Goal: Information Seeking & Learning: Learn about a topic

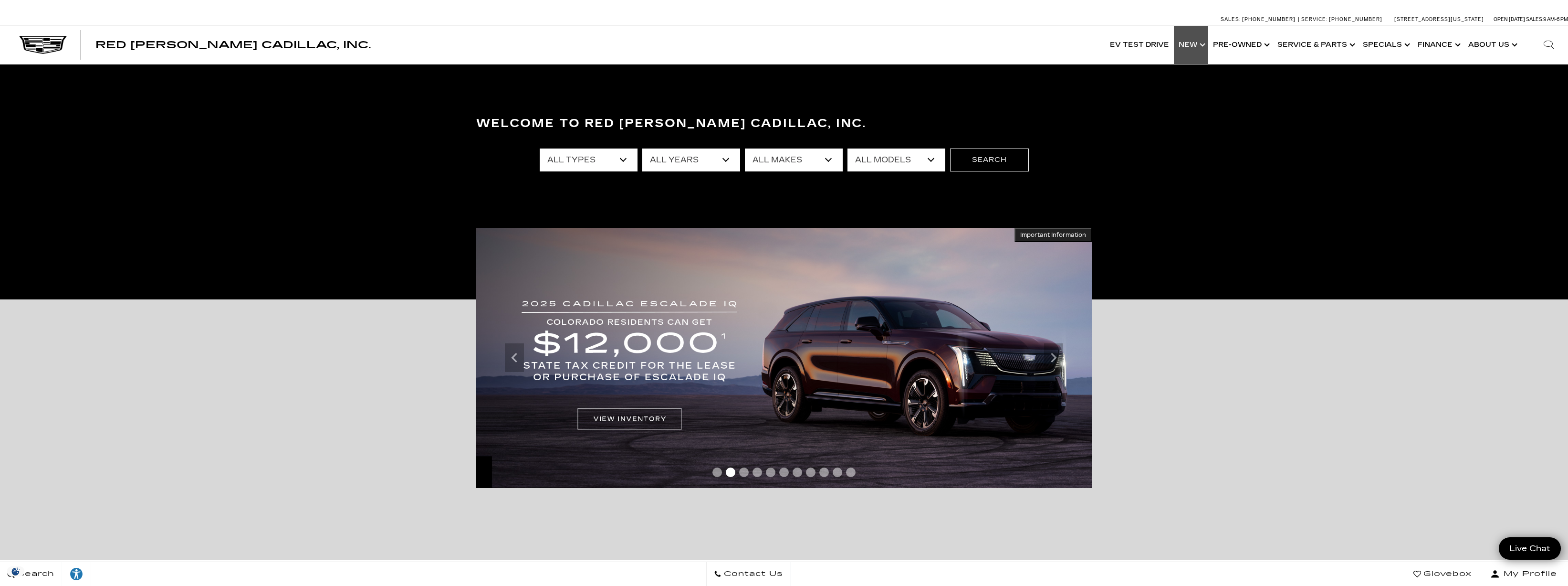
click at [1197, 46] on link "Show New" at bounding box center [1191, 44] width 34 height 38
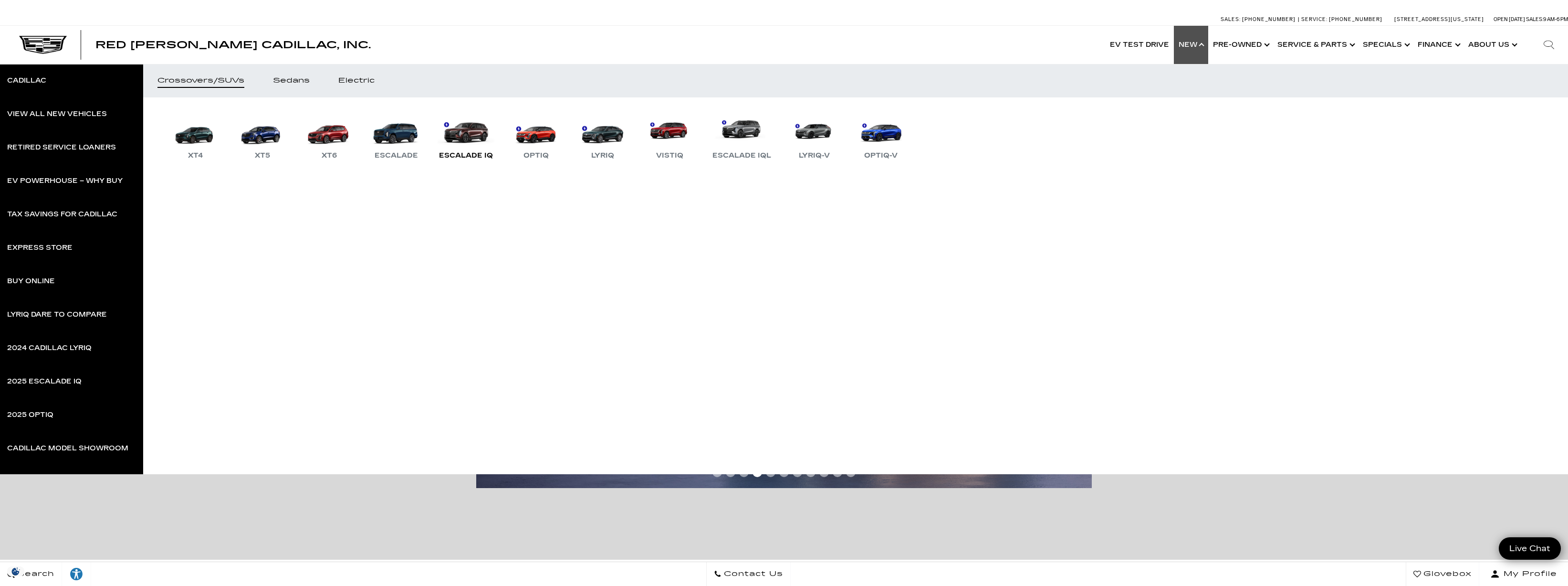
click at [459, 132] on link "Escalade IQ" at bounding box center [466, 136] width 63 height 50
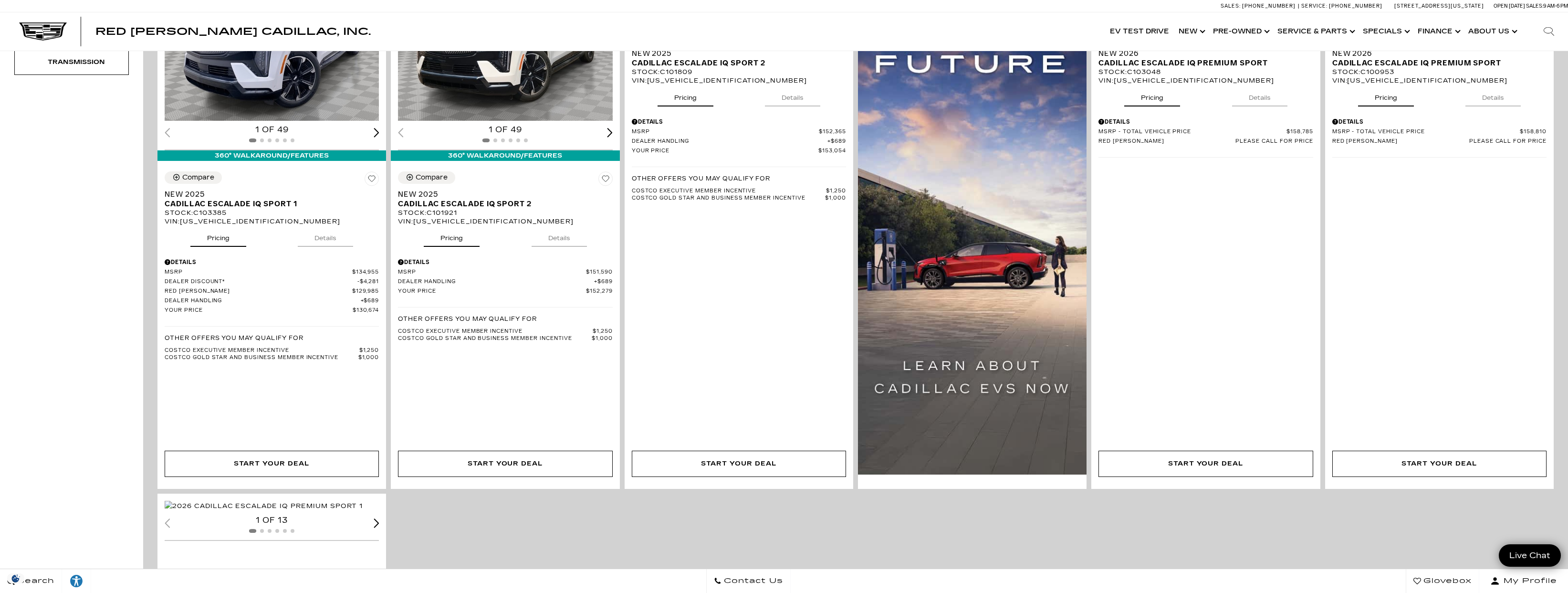
scroll to position [205, 0]
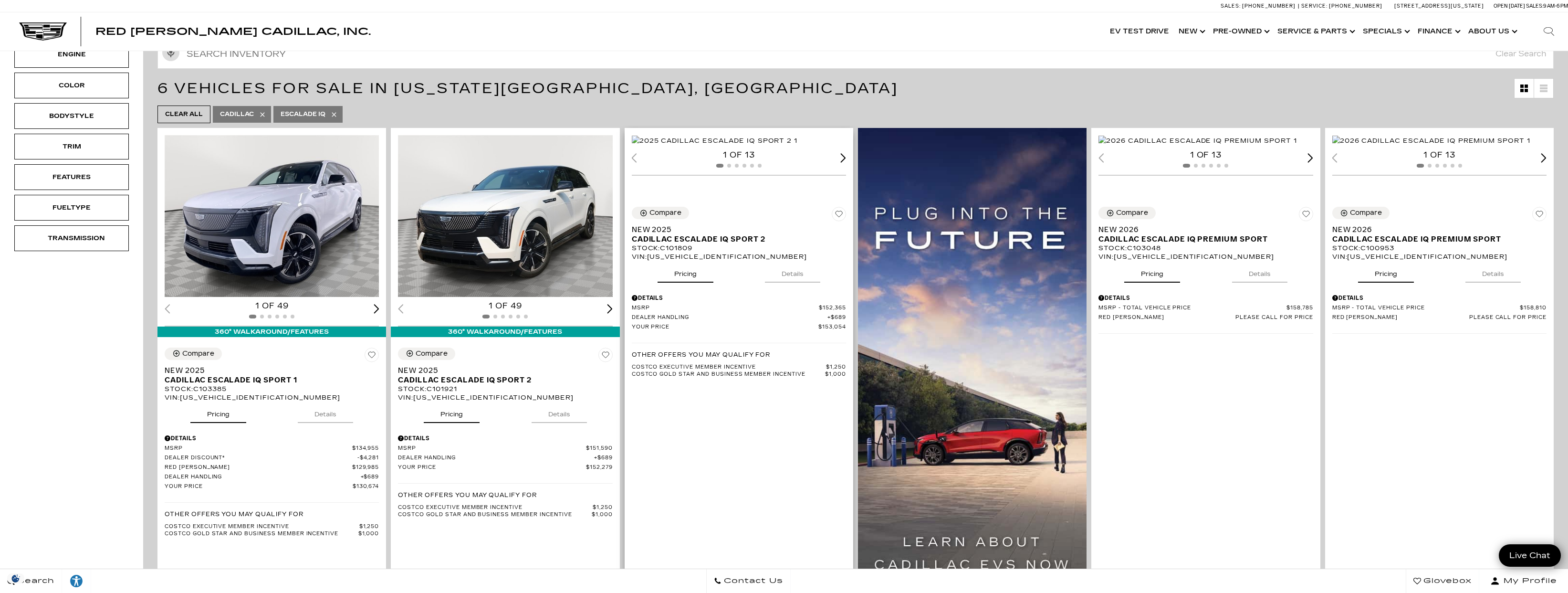
click at [785, 282] on button "Details" at bounding box center [793, 272] width 55 height 21
click at [789, 282] on button "Details" at bounding box center [793, 272] width 55 height 21
click at [555, 412] on button "Details" at bounding box center [559, 412] width 55 height 21
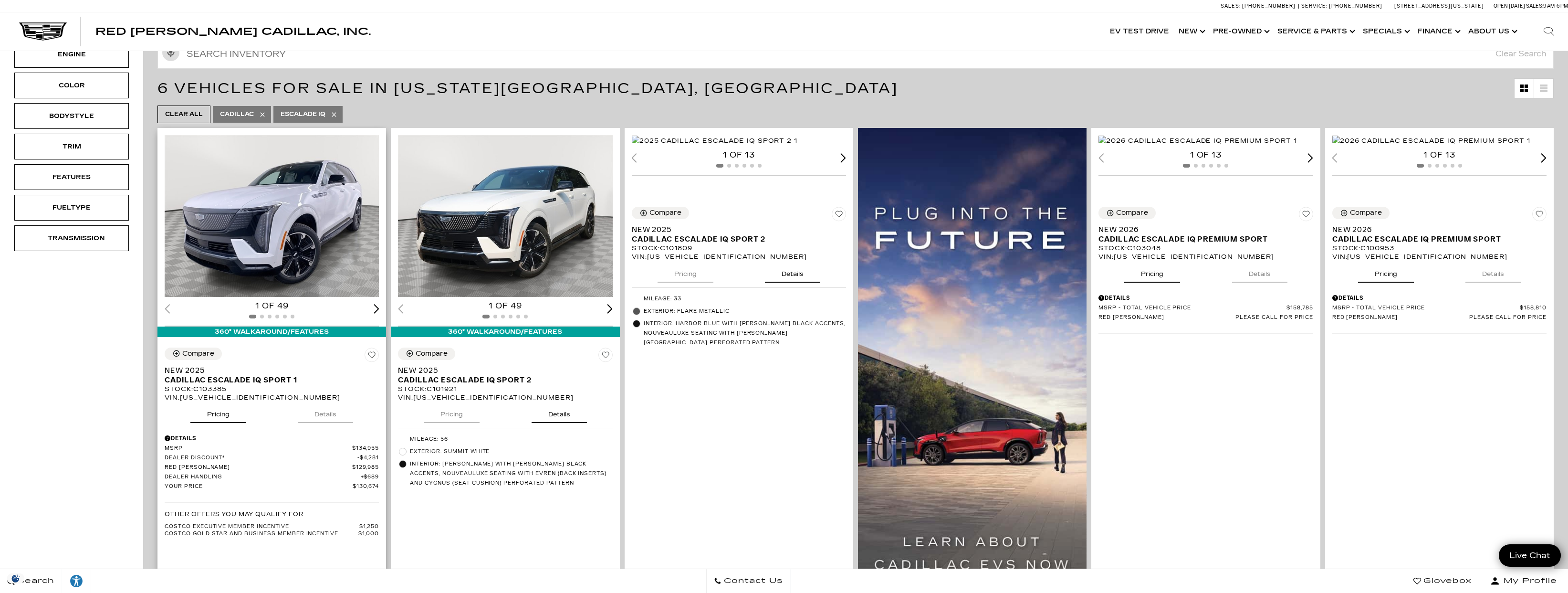
click at [318, 413] on button "Details" at bounding box center [325, 412] width 55 height 21
click at [612, 304] on div "Next slide" at bounding box center [609, 308] width 5 height 9
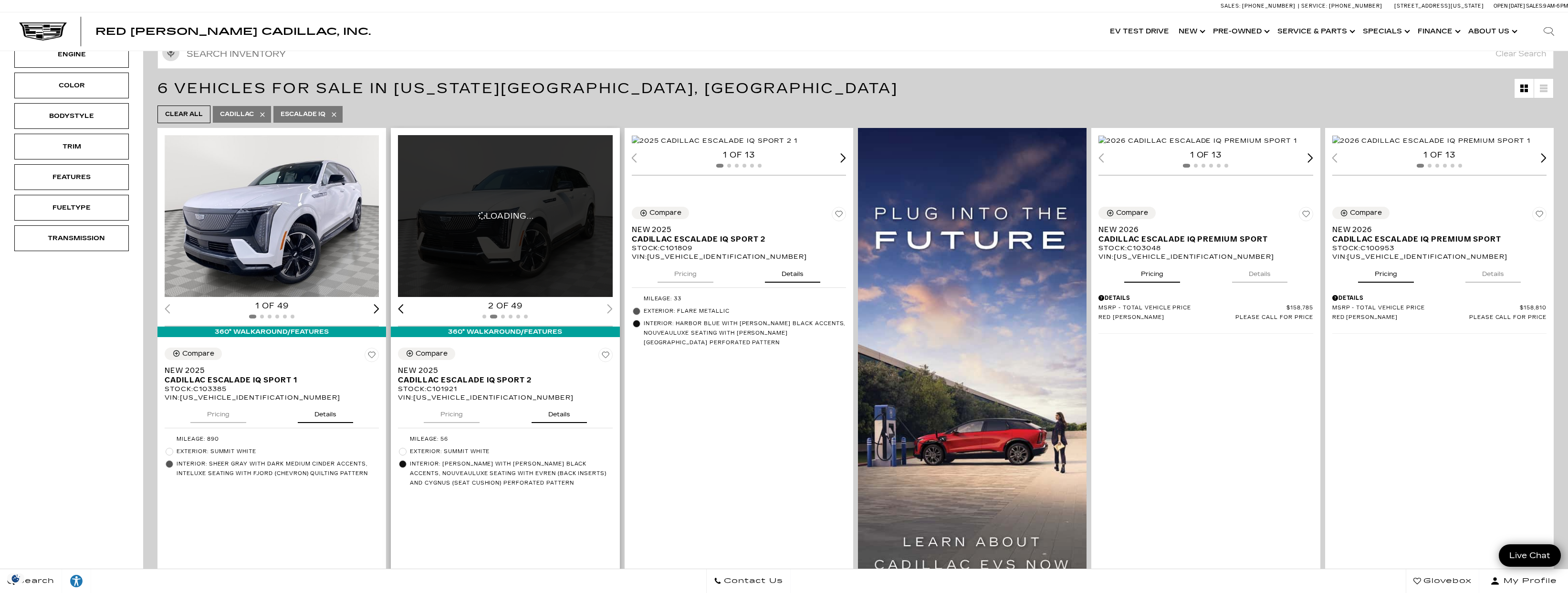
click at [612, 304] on div "2 of 49" at bounding box center [505, 306] width 214 height 10
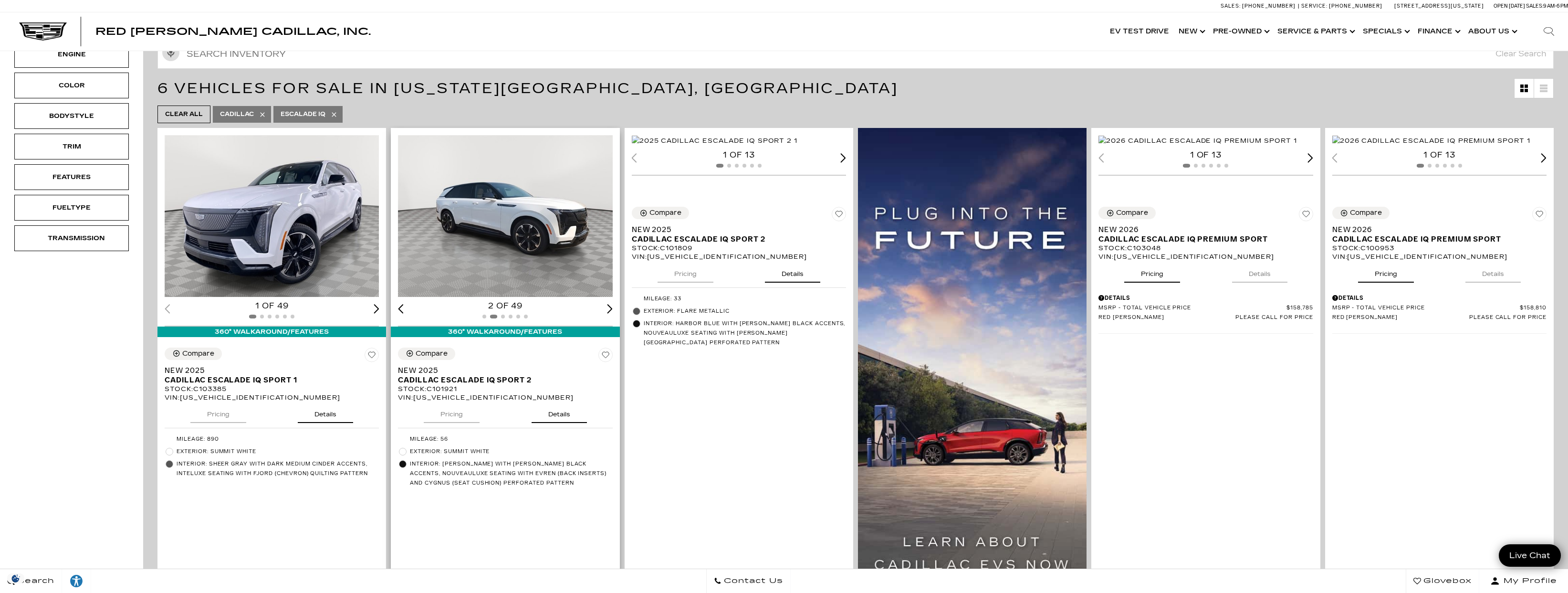
click at [612, 304] on div "Next slide" at bounding box center [609, 308] width 5 height 9
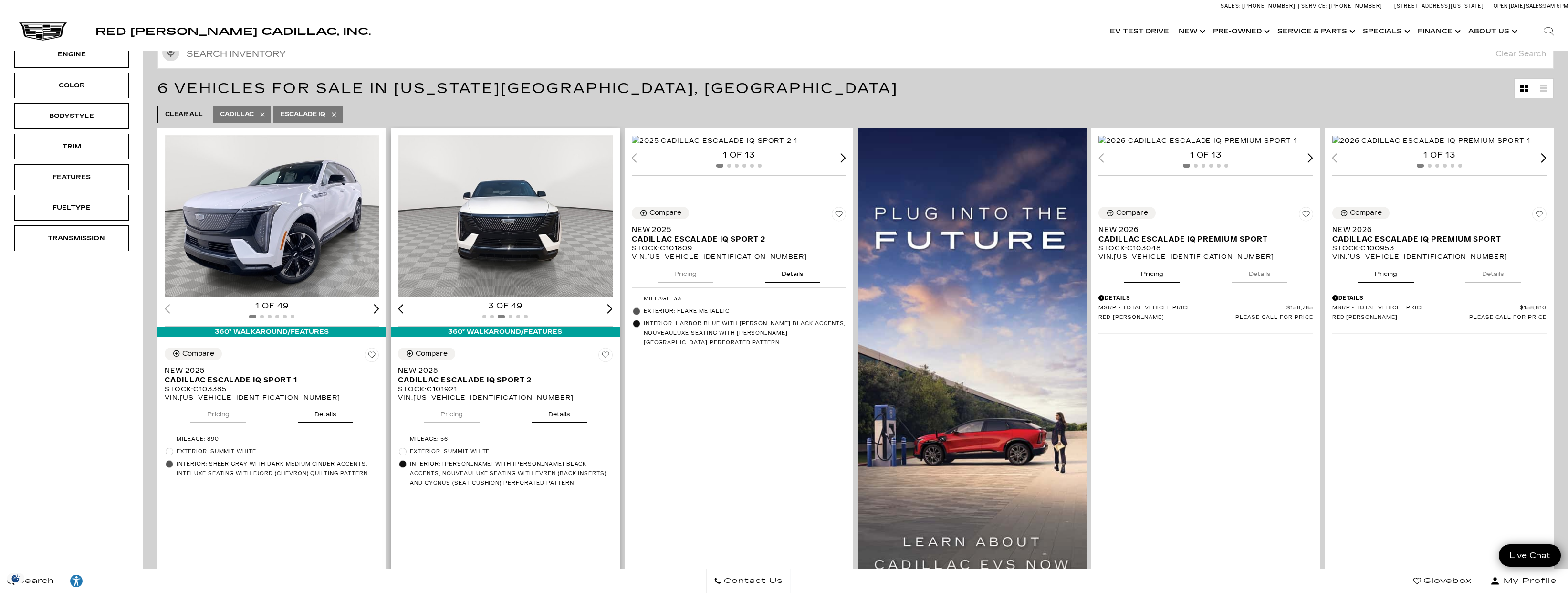
click at [612, 304] on div "Next slide" at bounding box center [609, 308] width 5 height 9
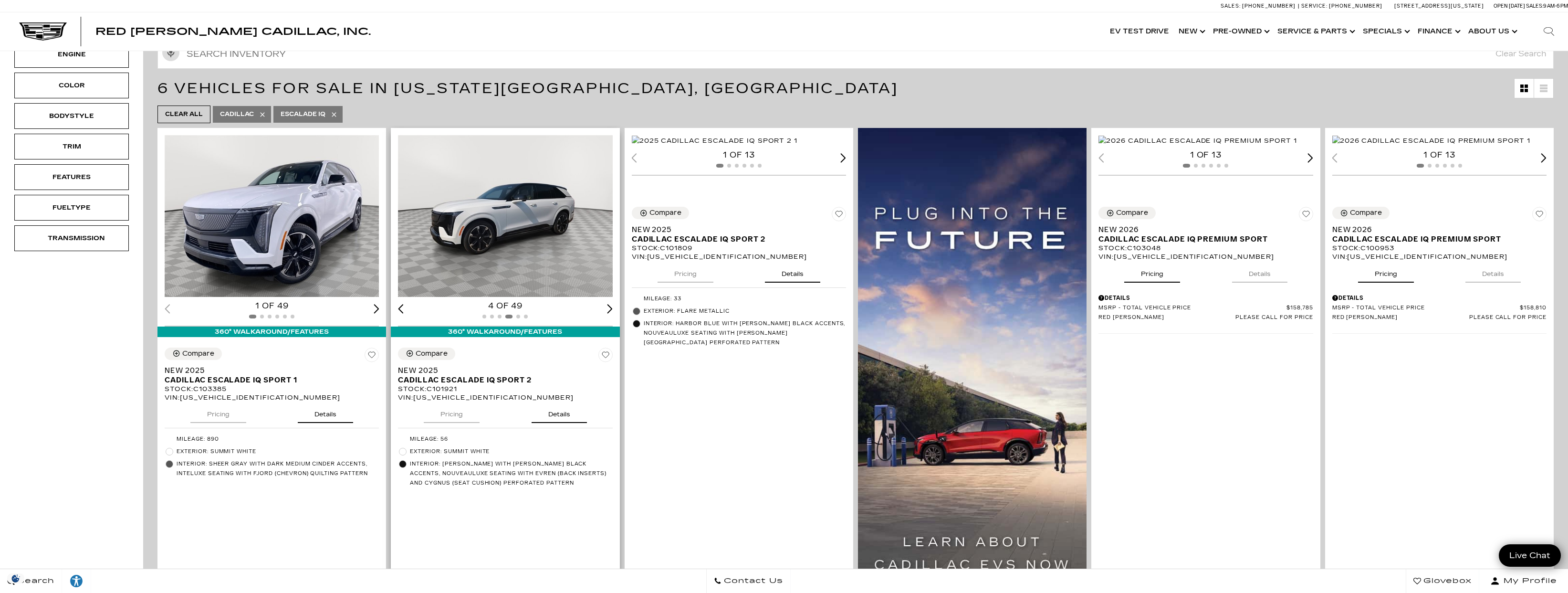
click at [612, 306] on div "Next slide" at bounding box center [609, 308] width 5 height 9
click at [612, 306] on div "Next slide" at bounding box center [609, 308] width 5 height 9
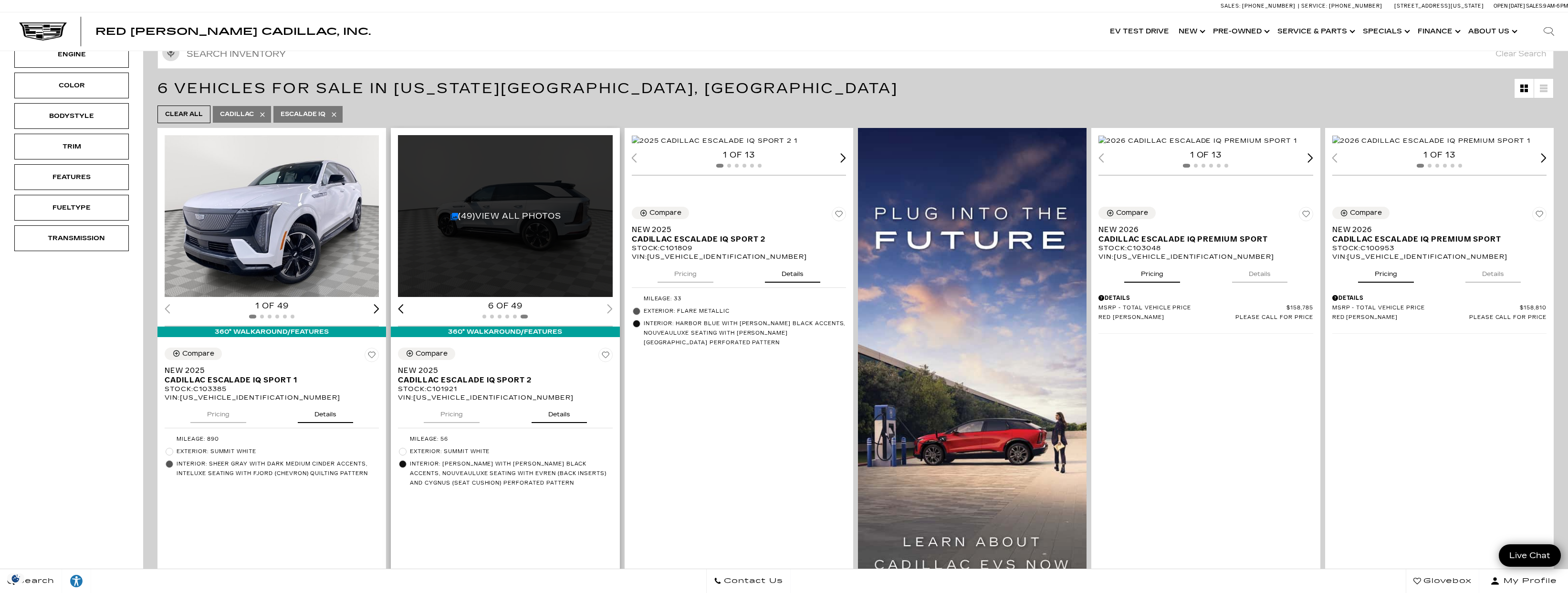
click at [612, 306] on div "6 of 49" at bounding box center [505, 306] width 214 height 10
click at [611, 306] on div "6 of 49" at bounding box center [505, 306] width 214 height 10
click at [608, 303] on div "6 of 49" at bounding box center [505, 306] width 214 height 10
click at [491, 215] on link "(49) View All Photos" at bounding box center [506, 216] width 111 height 9
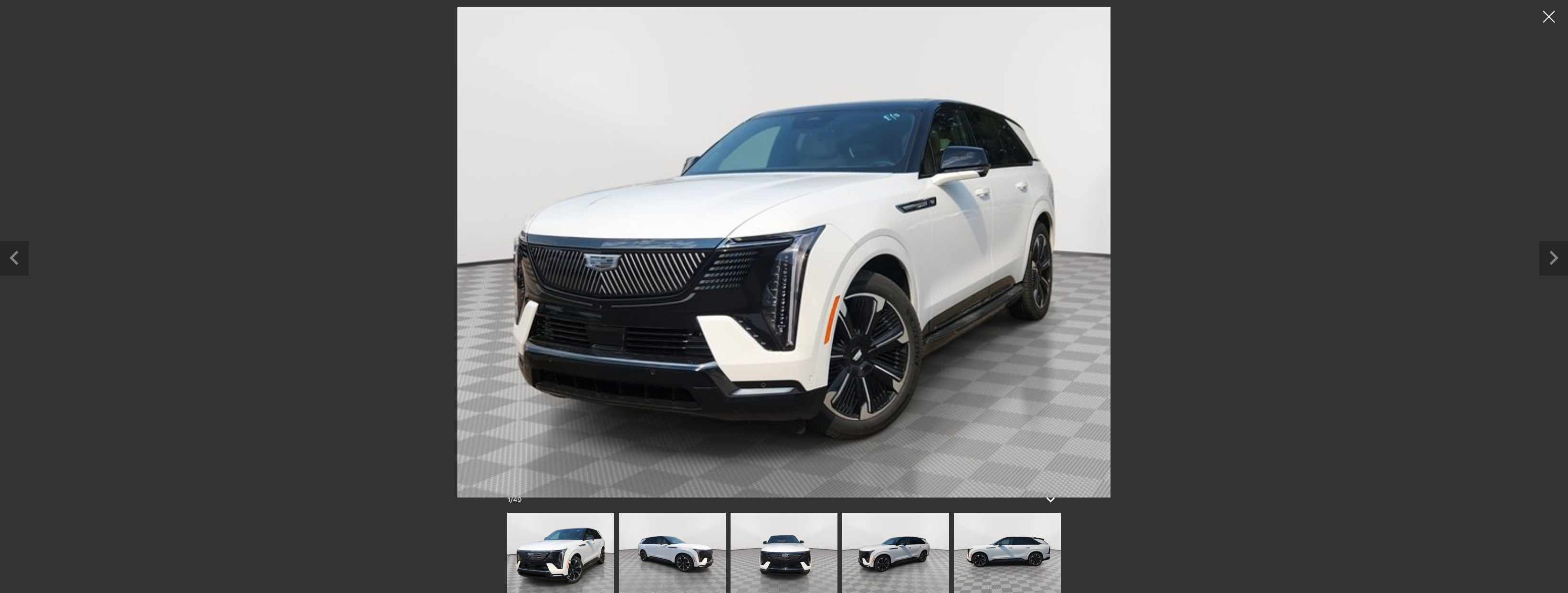
click at [892, 575] on img at bounding box center [896, 553] width 107 height 80
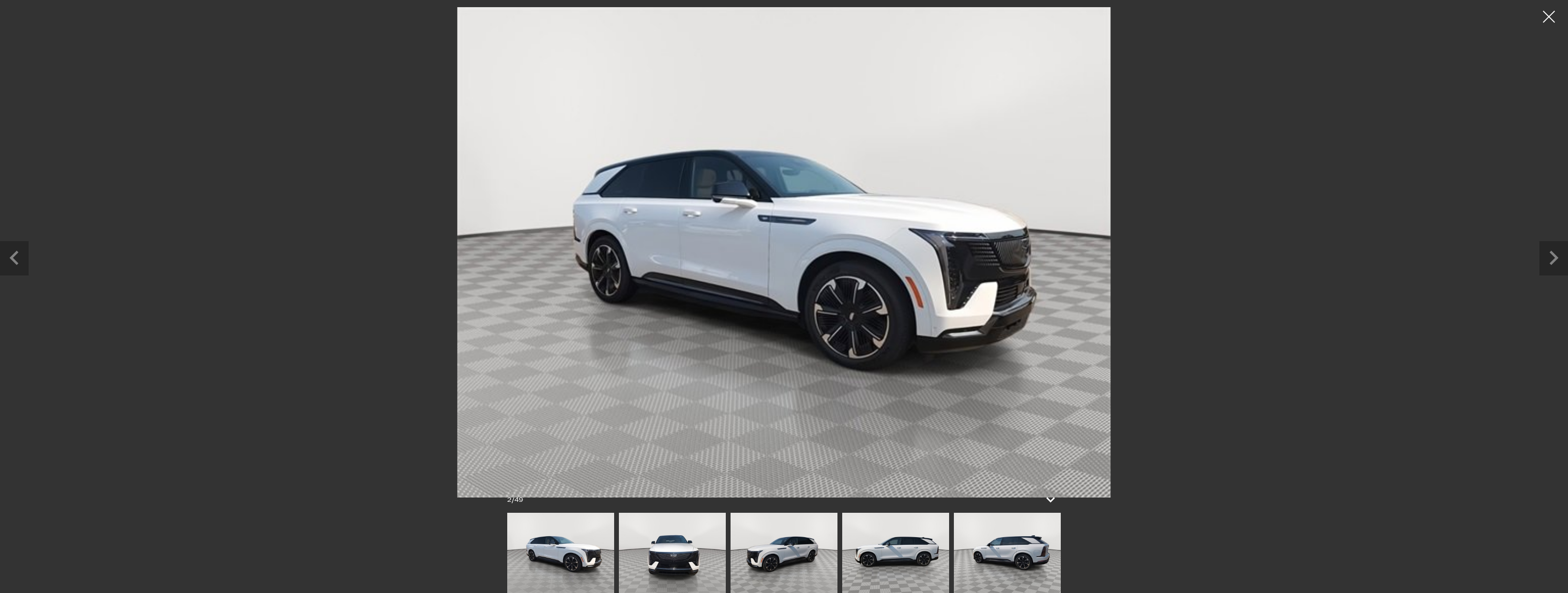
click at [999, 555] on img at bounding box center [1007, 553] width 107 height 80
click at [1026, 558] on img at bounding box center [1007, 553] width 107 height 80
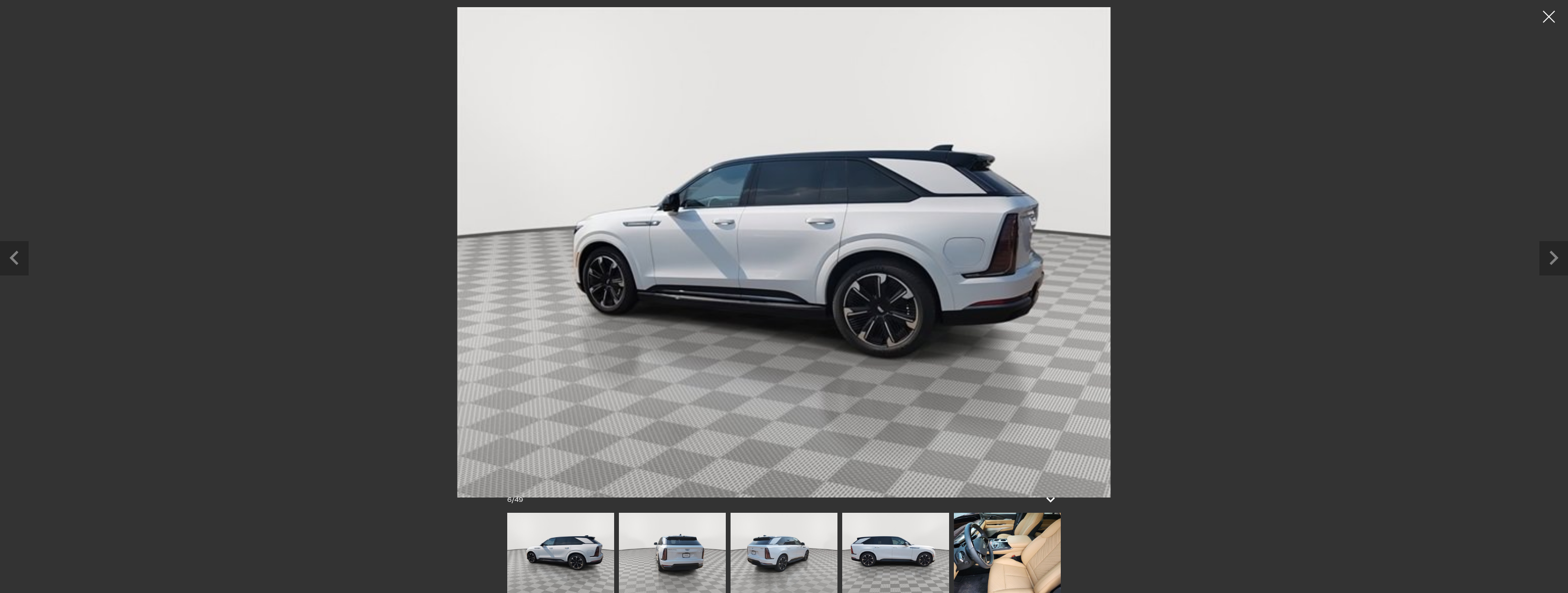
click at [1035, 555] on img at bounding box center [1007, 553] width 107 height 80
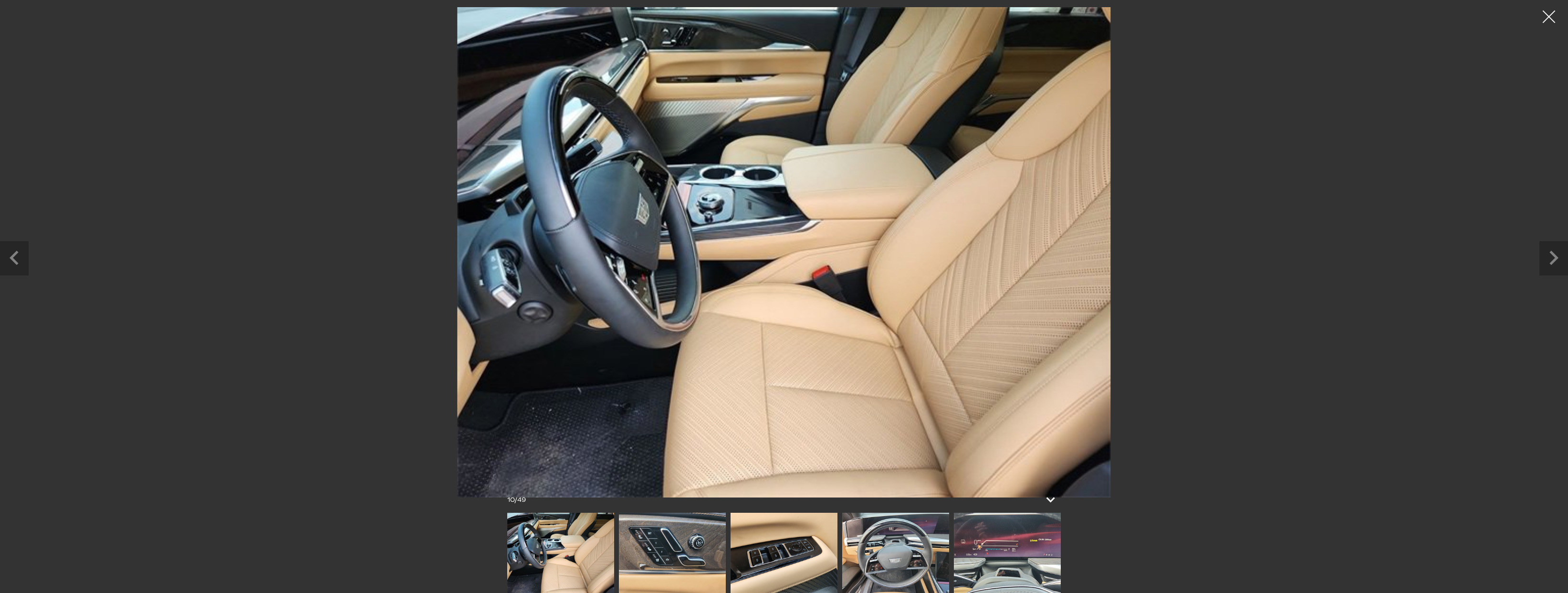
click at [1549, 16] on div at bounding box center [1549, 17] width 26 height 26
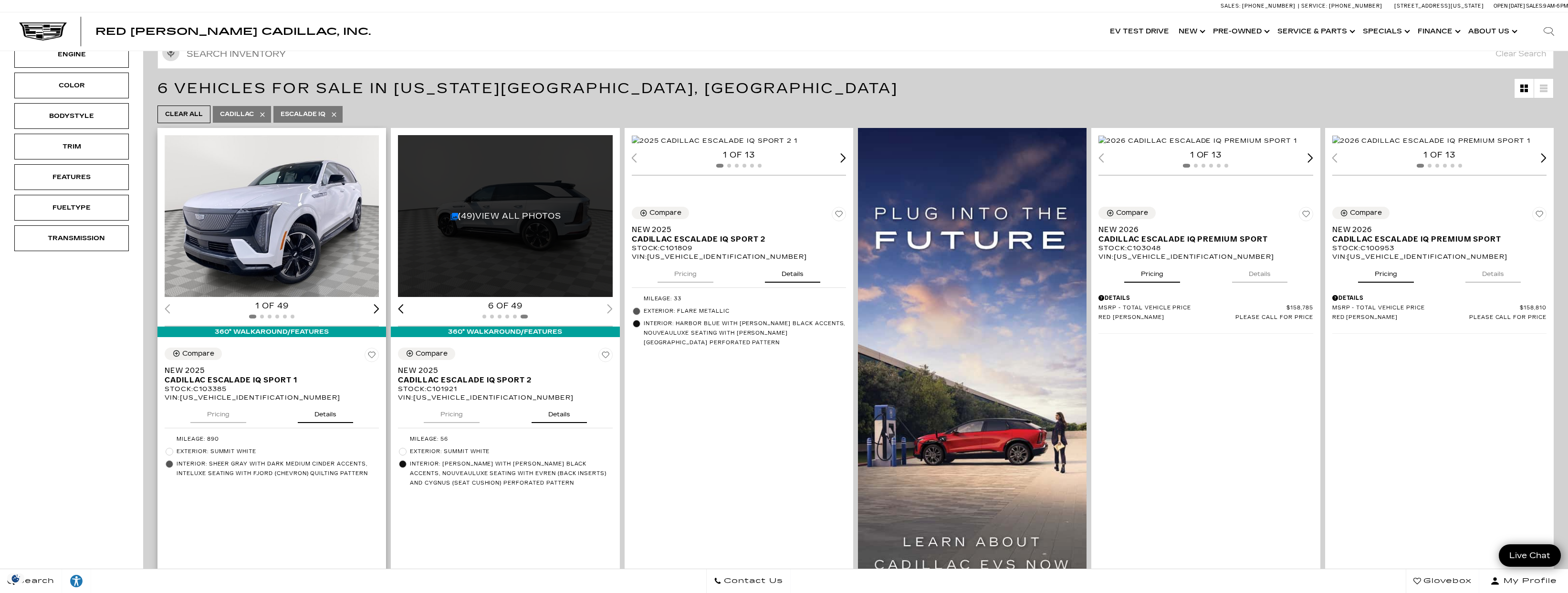
click at [265, 219] on img "1 / 2" at bounding box center [272, 216] width 215 height 162
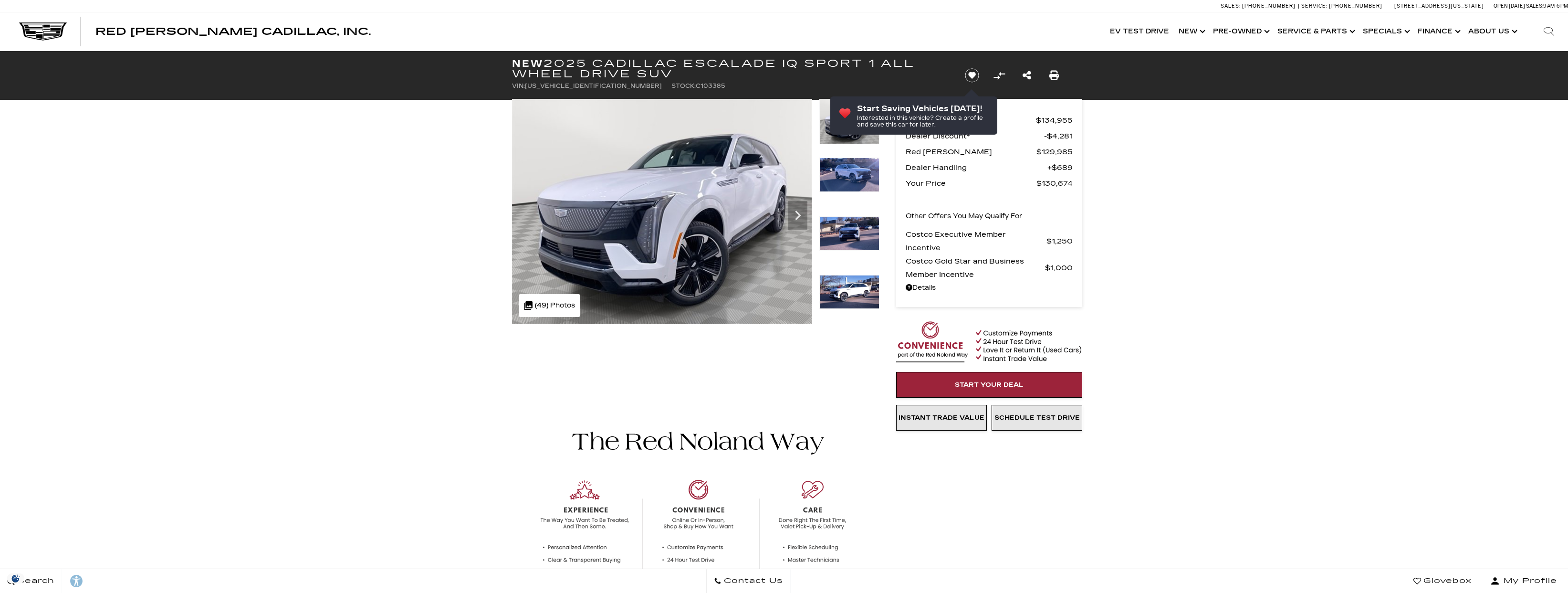
click at [864, 292] on img at bounding box center [849, 292] width 60 height 34
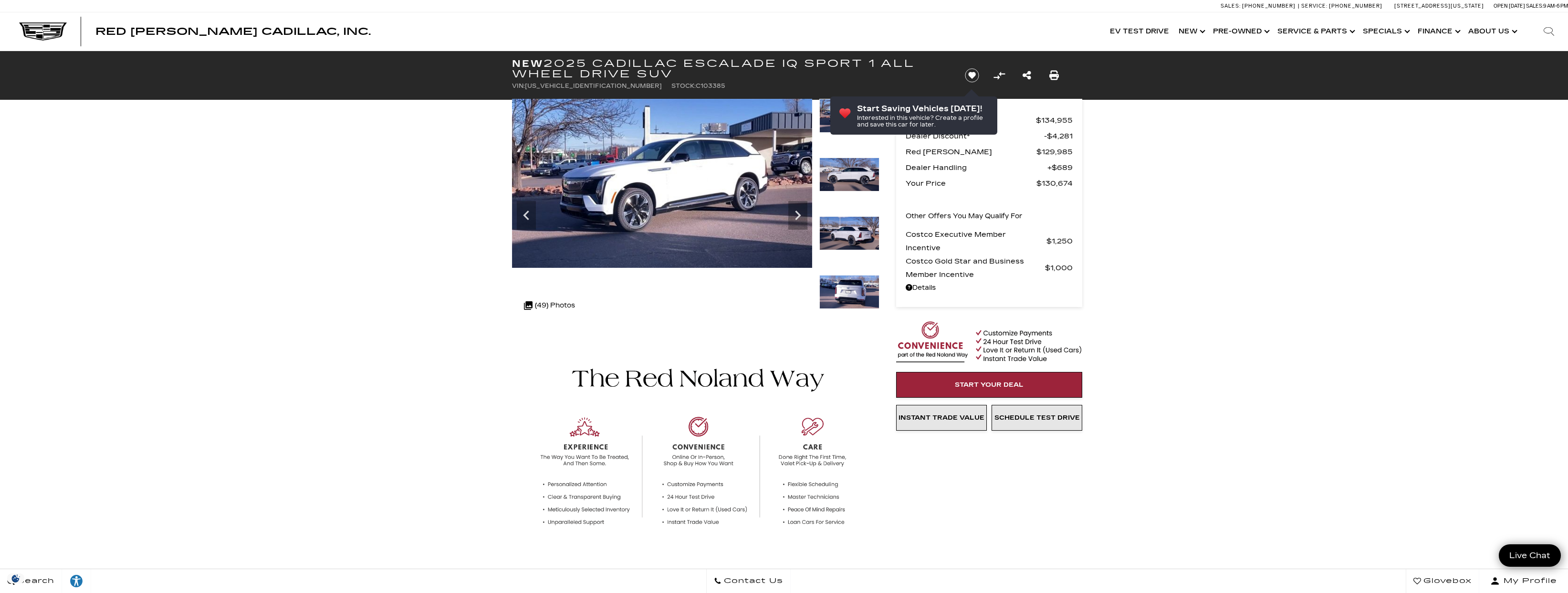
click at [852, 296] on img at bounding box center [849, 292] width 60 height 34
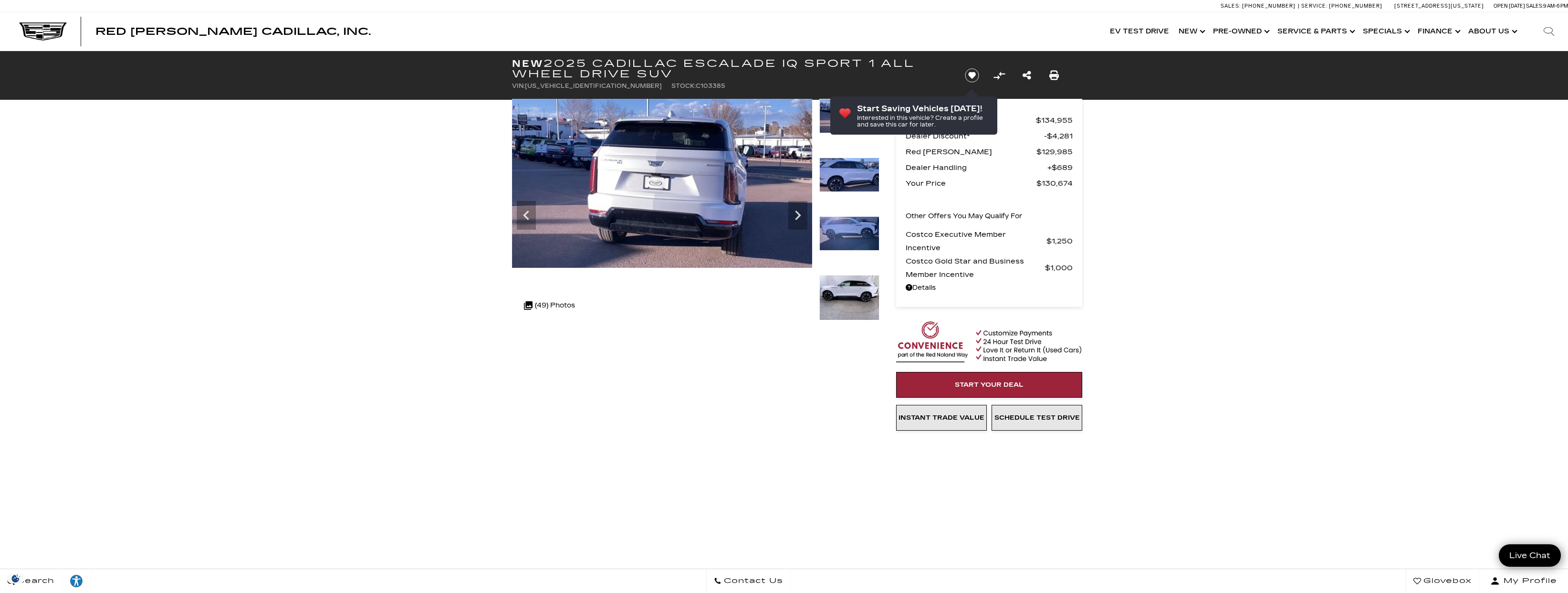
click at [851, 296] on img at bounding box center [849, 298] width 60 height 45
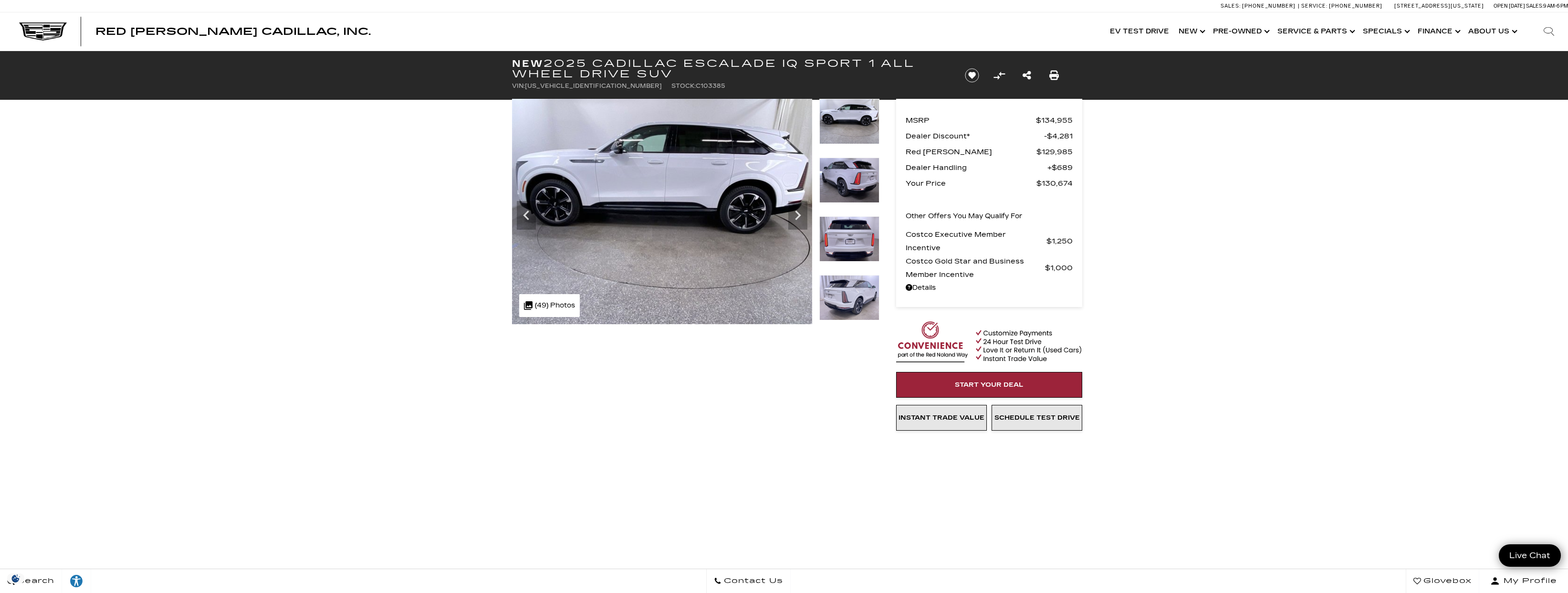
click at [849, 293] on img at bounding box center [849, 298] width 60 height 45
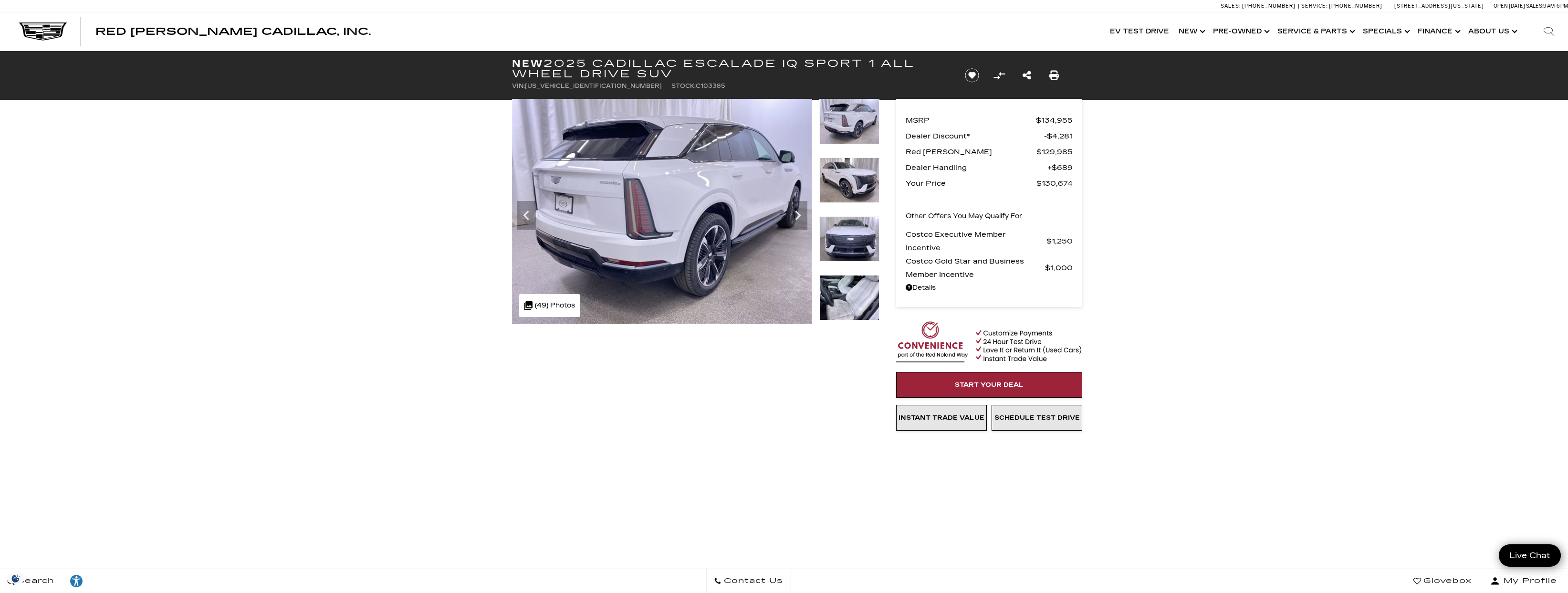
click at [849, 293] on img at bounding box center [849, 298] width 60 height 45
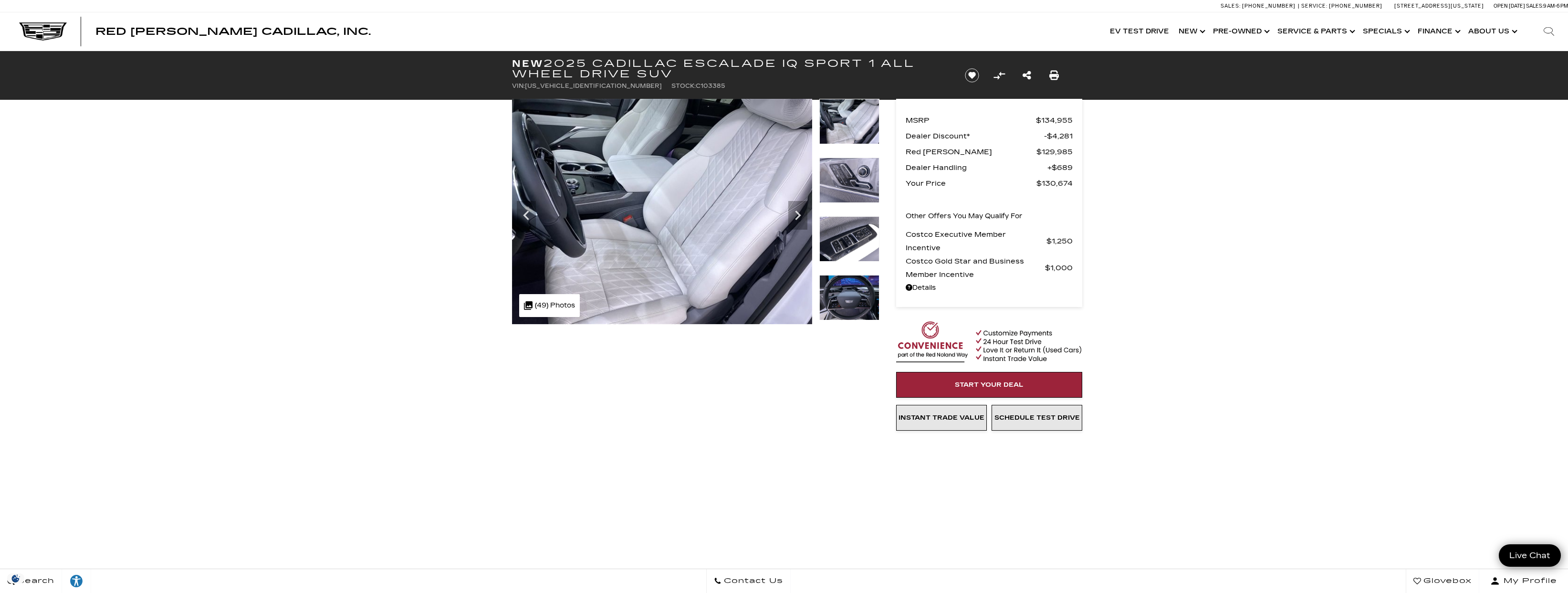
click at [847, 296] on img at bounding box center [849, 298] width 60 height 45
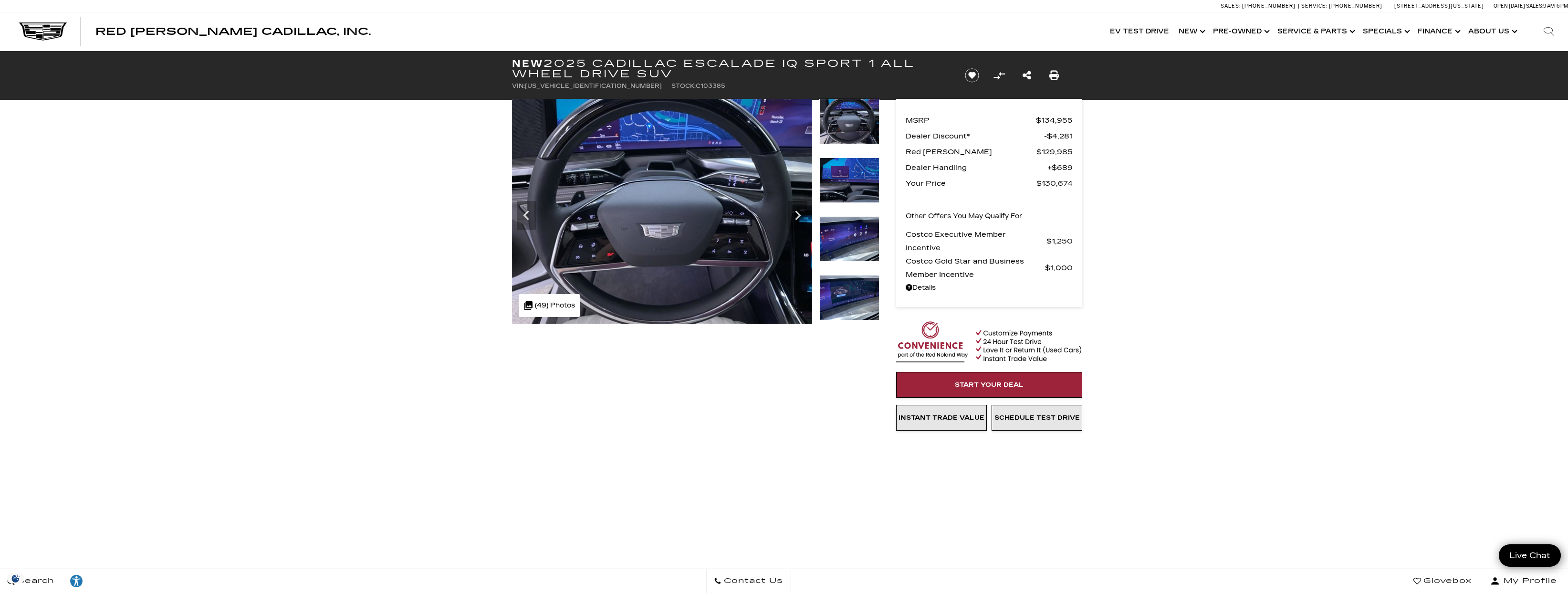
click at [850, 247] on img at bounding box center [849, 239] width 60 height 45
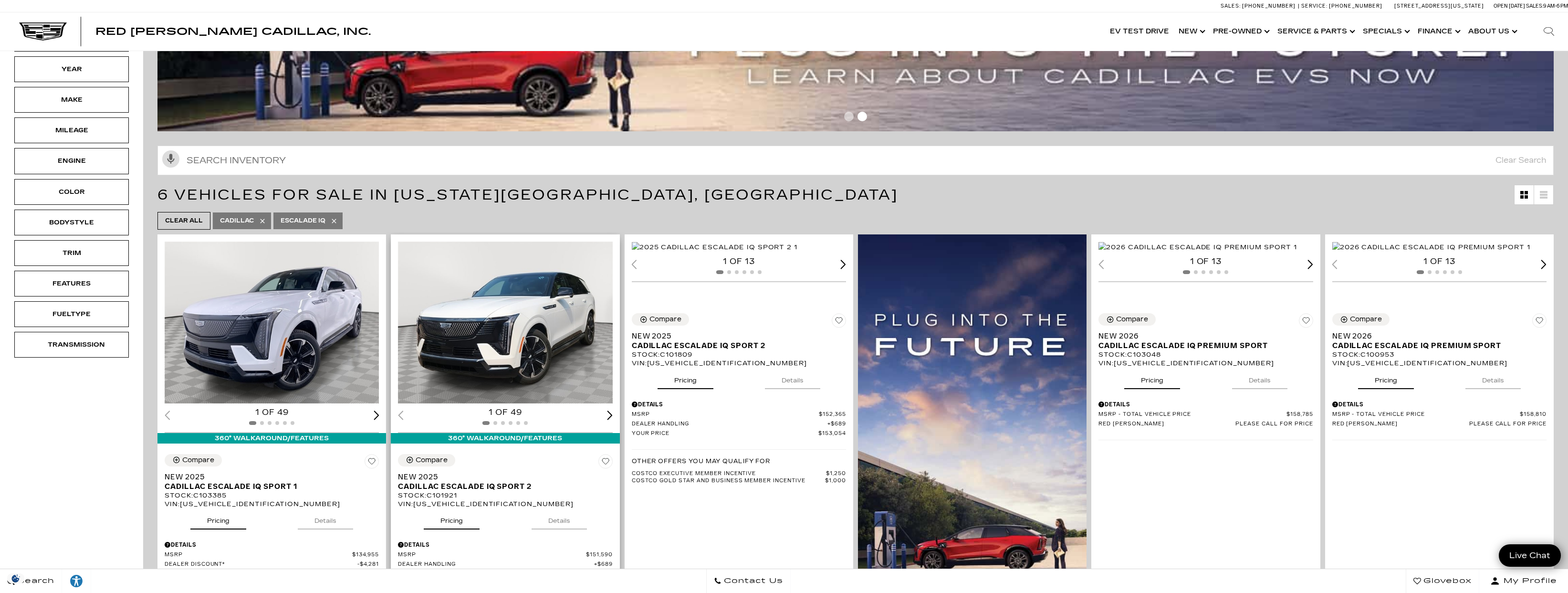
scroll to position [236, 0]
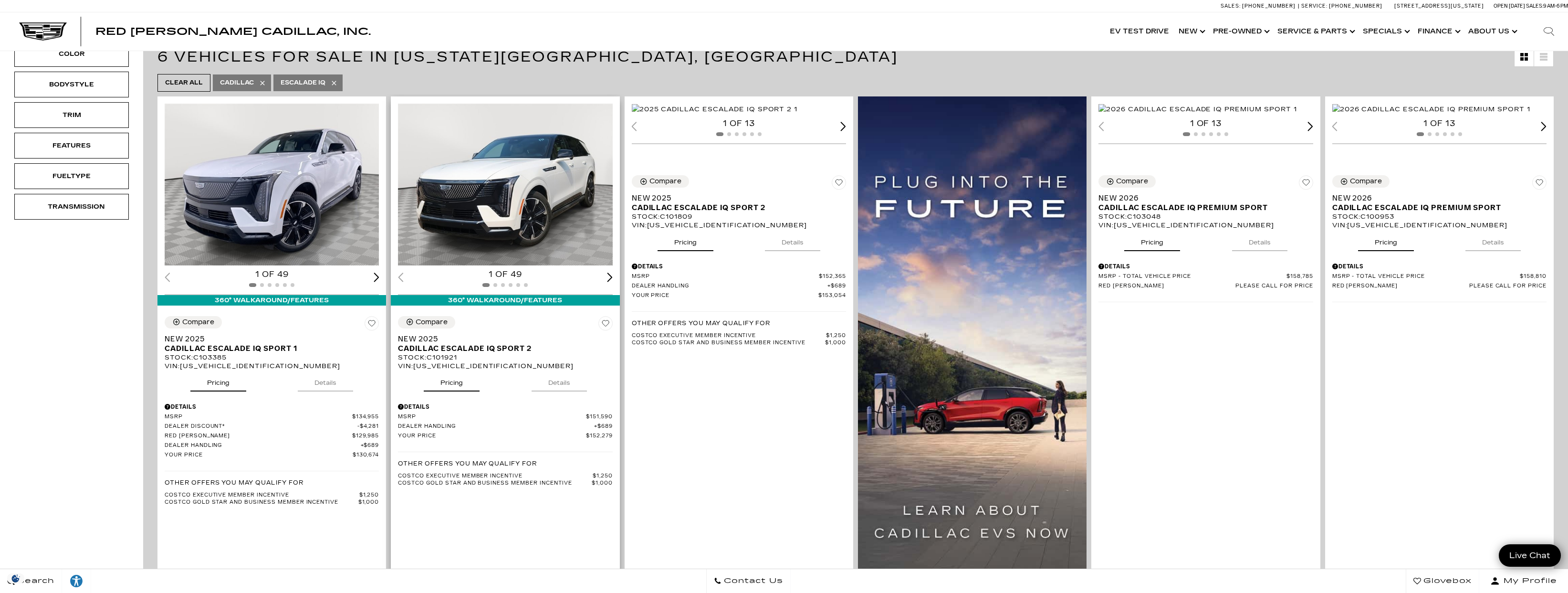
click at [545, 384] on button "Details" at bounding box center [559, 381] width 55 height 21
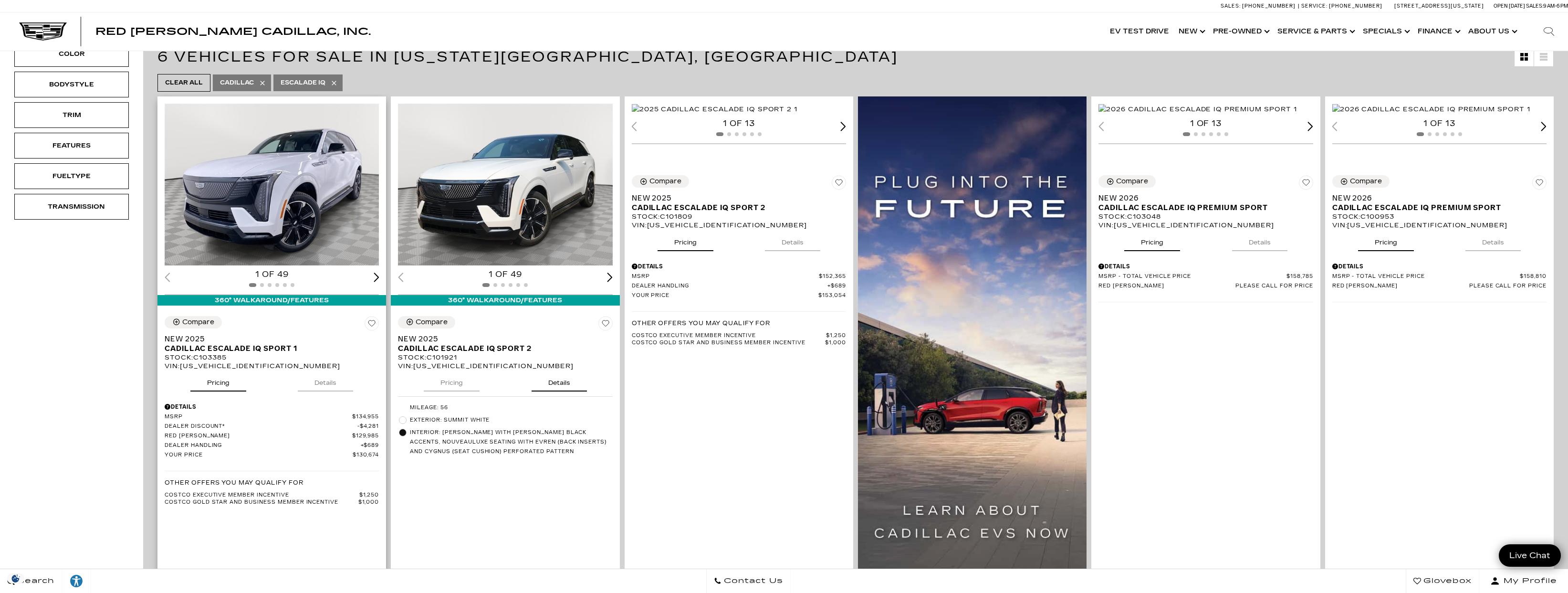
click at [318, 385] on button "Details" at bounding box center [325, 381] width 55 height 21
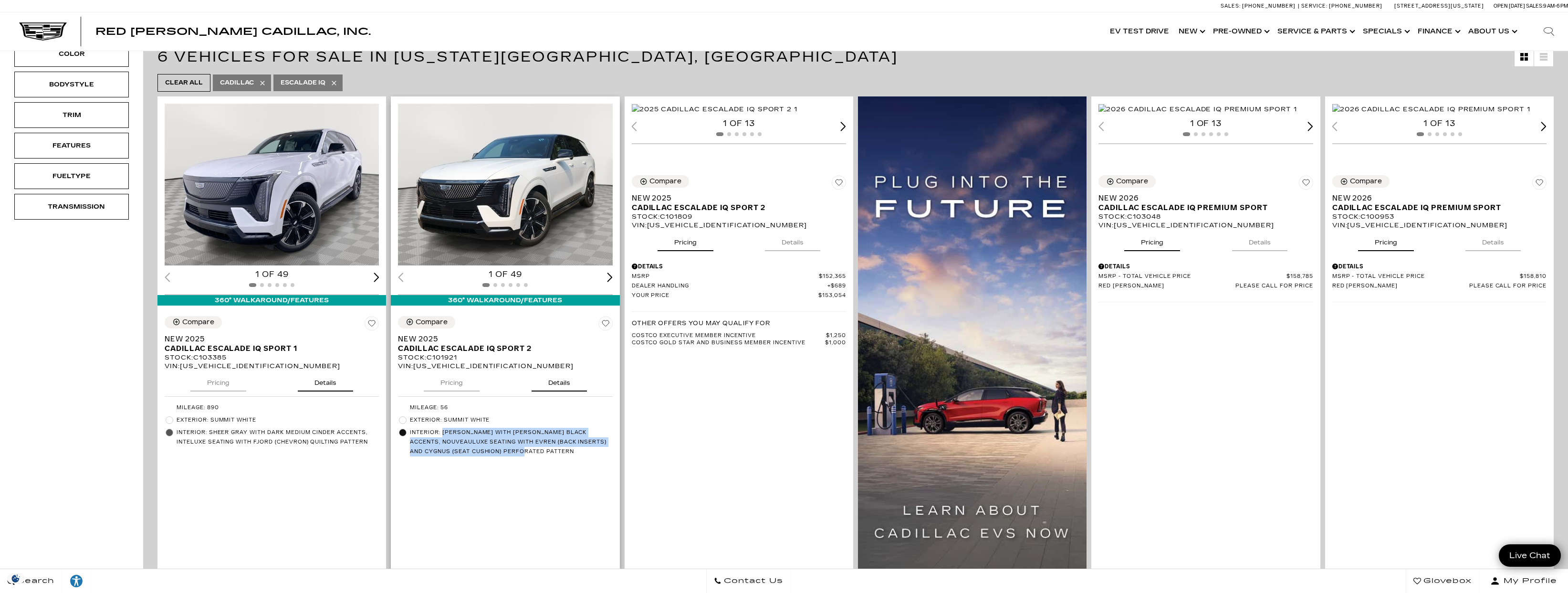
drag, startPoint x: 446, startPoint y: 432, endPoint x: 572, endPoint y: 452, distance: 127.6
click at [572, 452] on span "Interior: Camelia with Backen Black accents, Nouveauluxe seating with Evren (ba…" at bounding box center [511, 441] width 202 height 29
copy span "Camelia with Backen Black accents, Nouveauluxe seating with Evren (back inserts…"
click at [1267, 251] on button "Details" at bounding box center [1259, 240] width 55 height 21
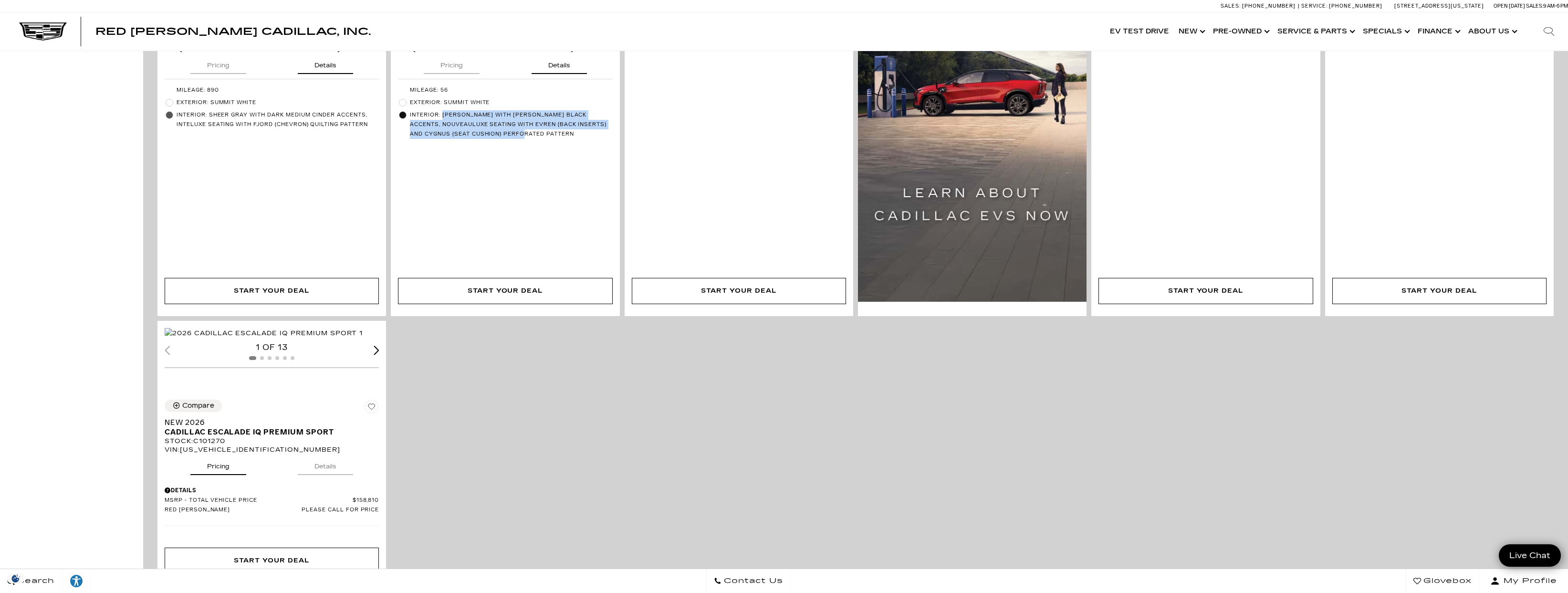
scroll to position [684, 0]
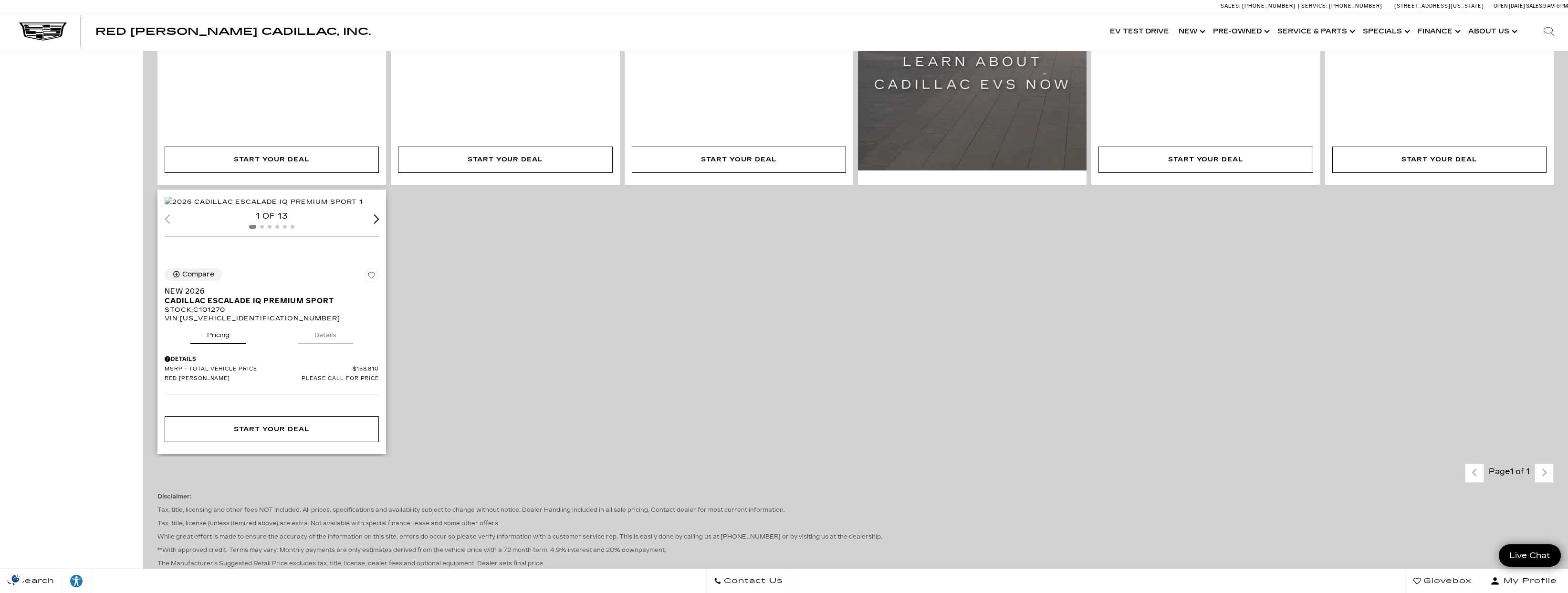
click at [328, 343] on button "Details" at bounding box center [325, 333] width 55 height 21
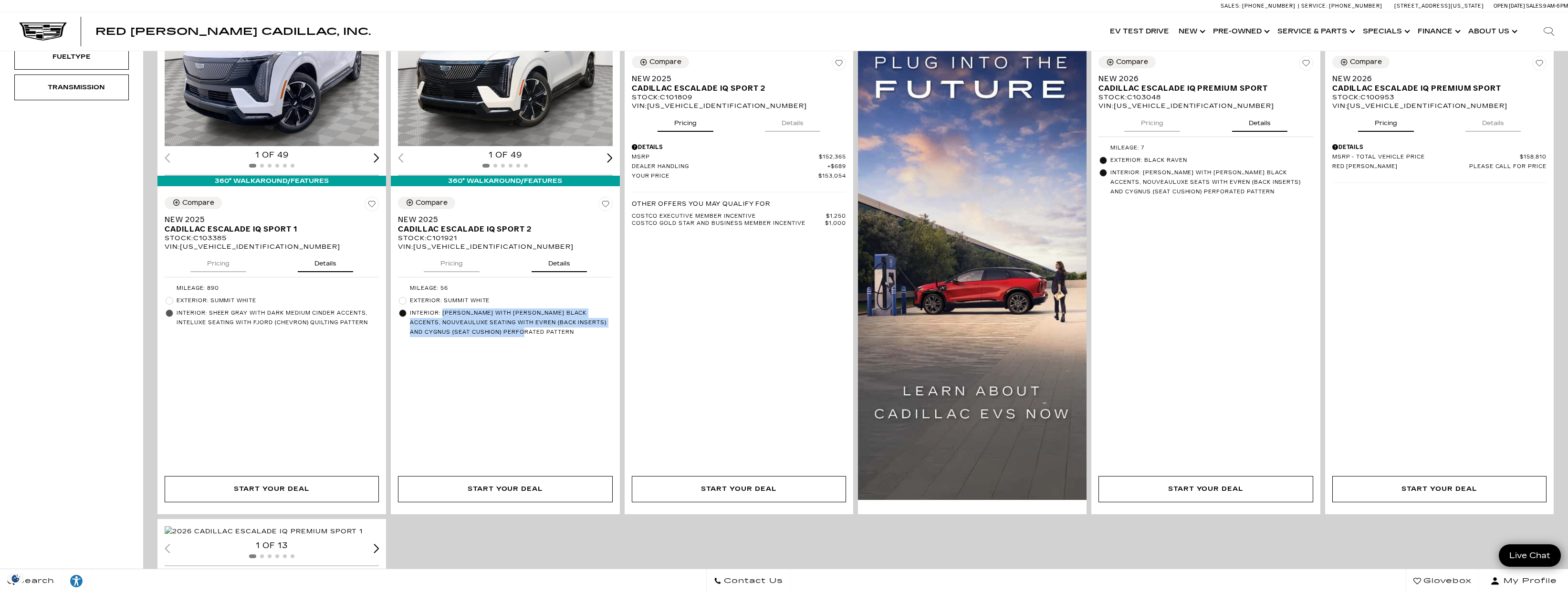
scroll to position [0, 0]
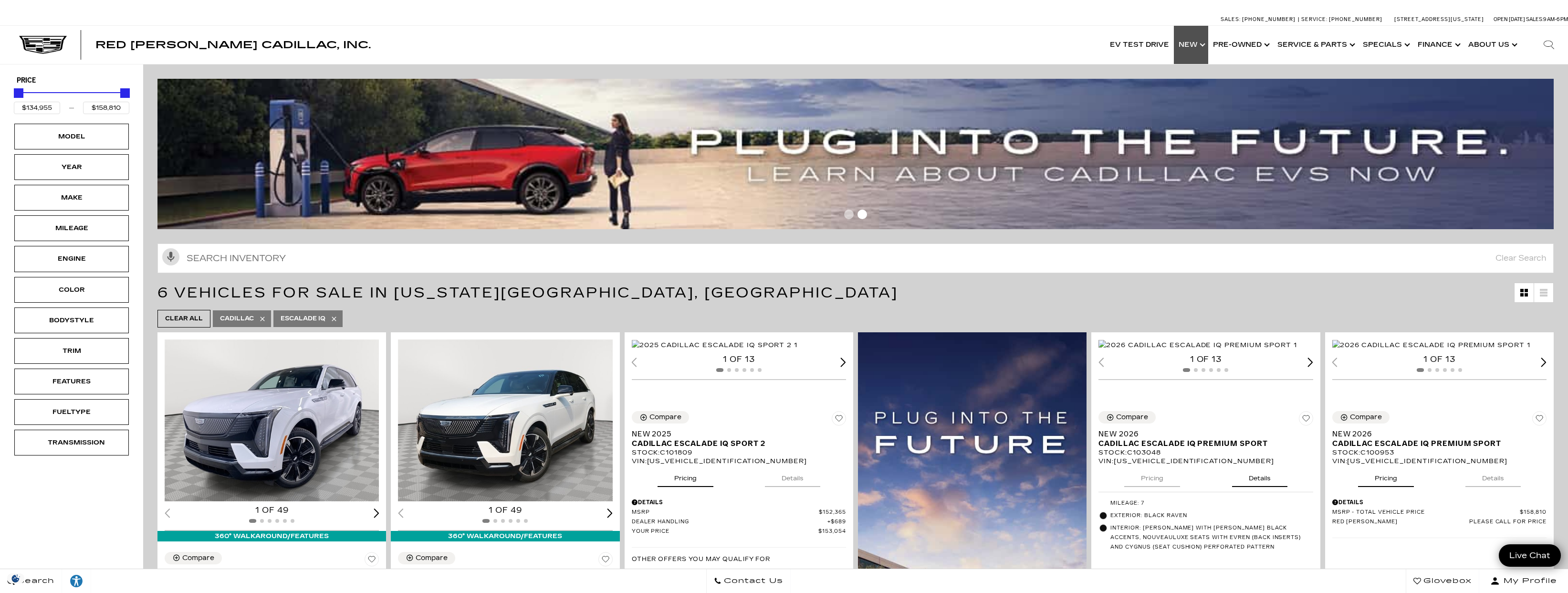
click at [1203, 46] on link "Show New" at bounding box center [1191, 44] width 34 height 38
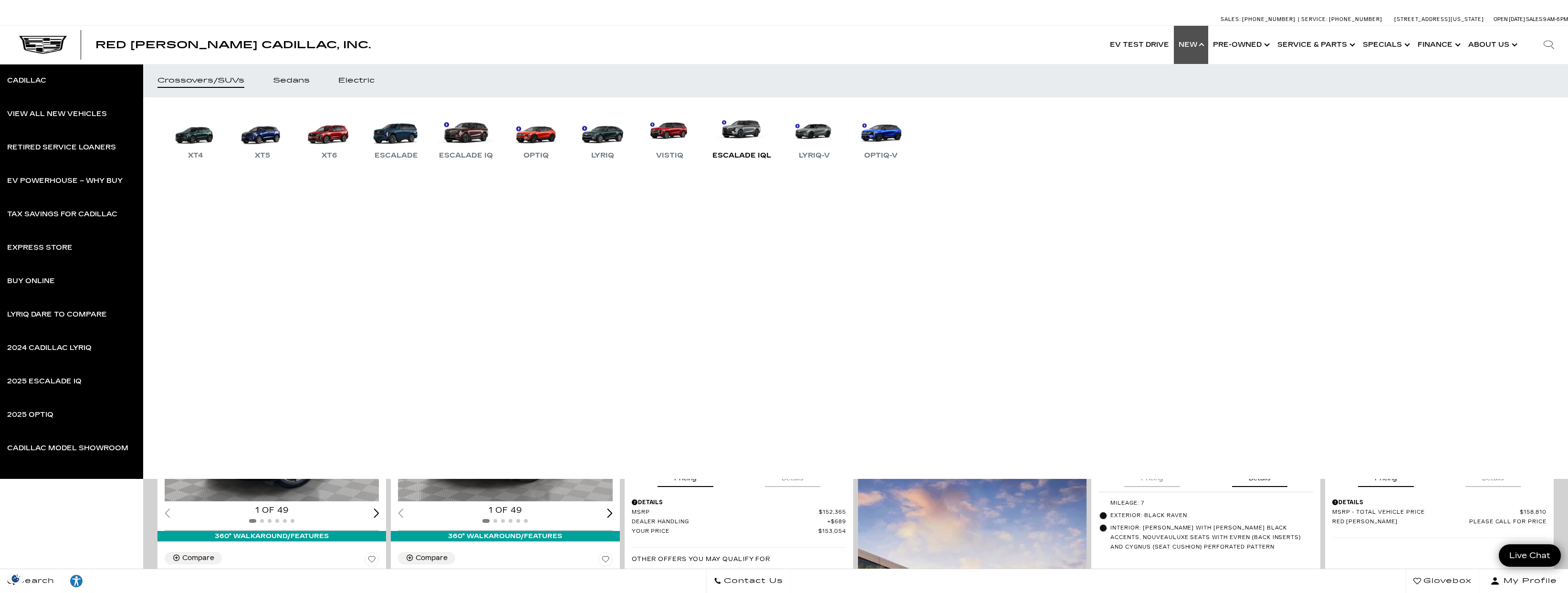
click at [729, 130] on link "Escalade IQL" at bounding box center [742, 136] width 68 height 50
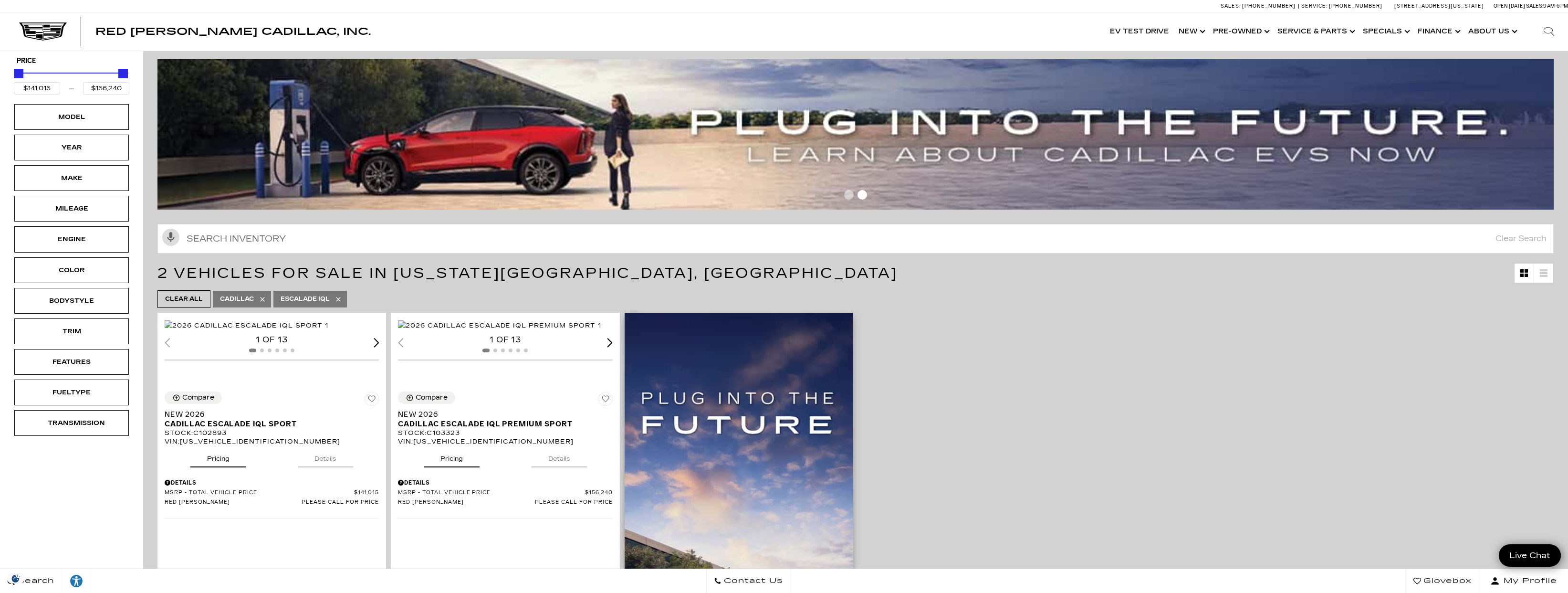
scroll to position [174, 0]
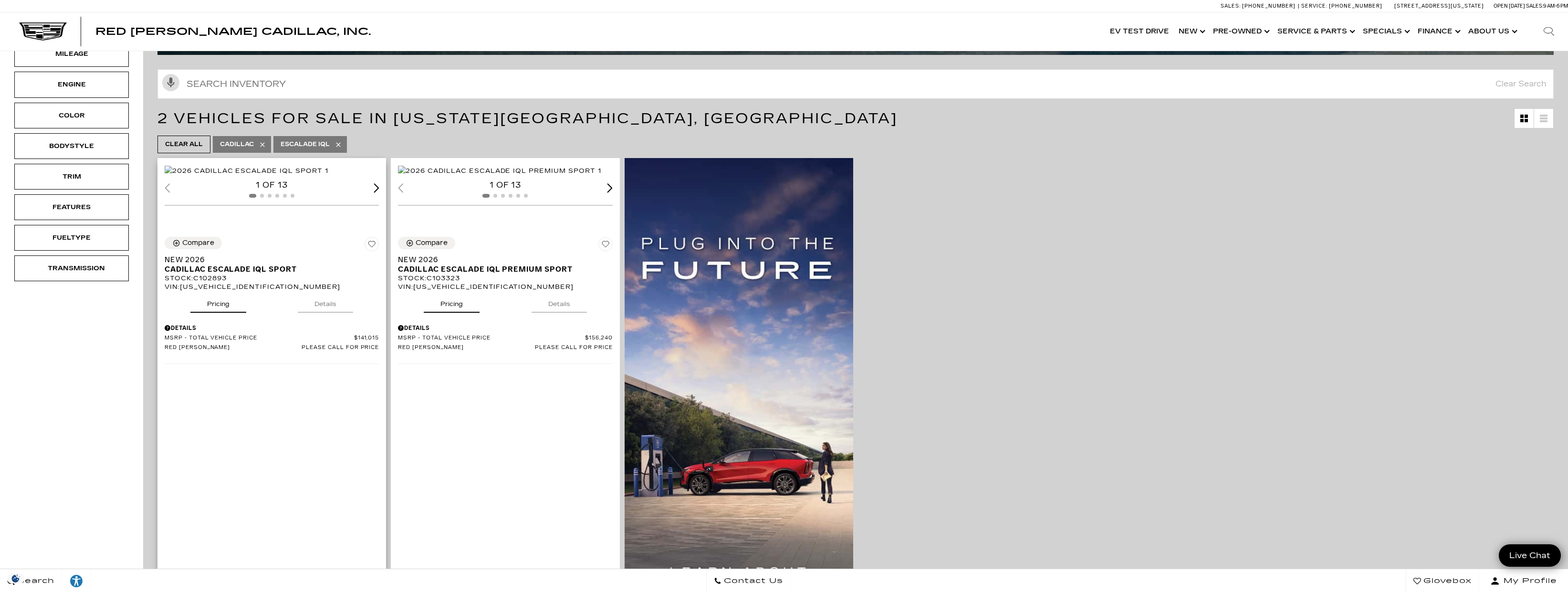
click at [324, 312] on button "Details" at bounding box center [325, 302] width 55 height 21
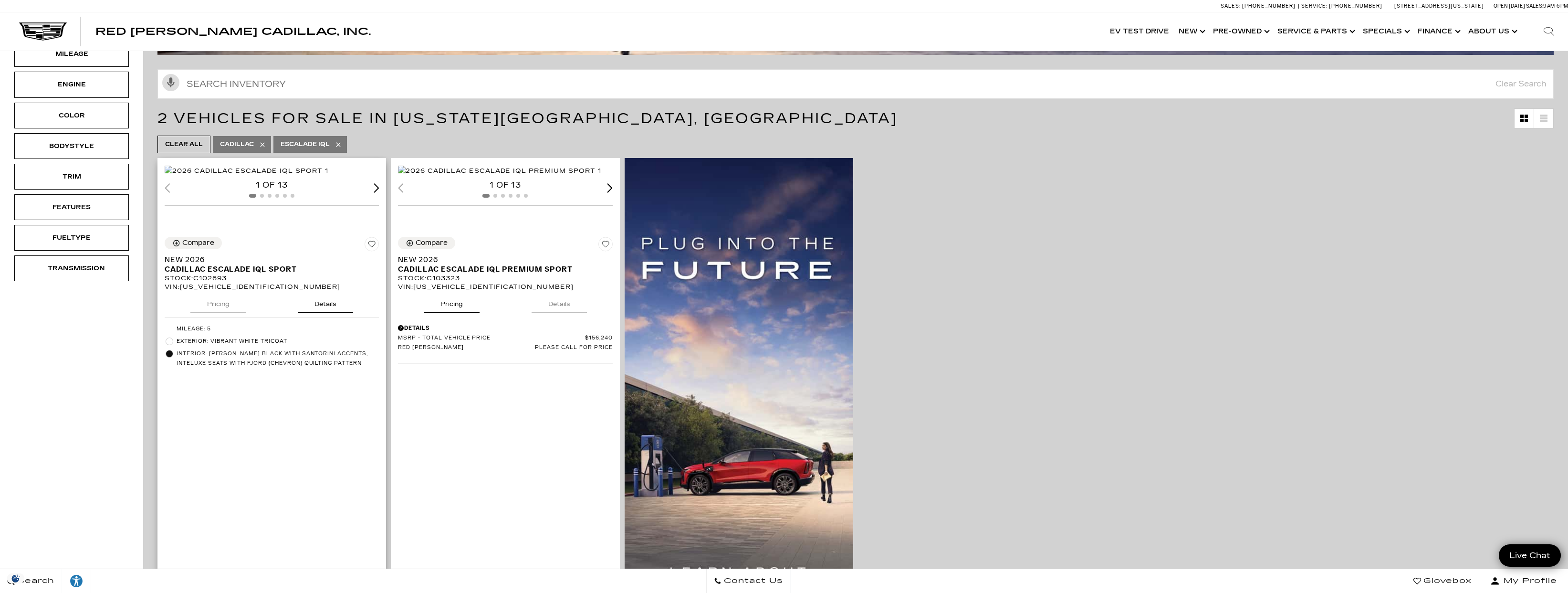
click at [377, 192] on div "Next slide" at bounding box center [376, 188] width 5 height 9
click at [1474, 29] on link "Show About Us" at bounding box center [1491, 31] width 57 height 38
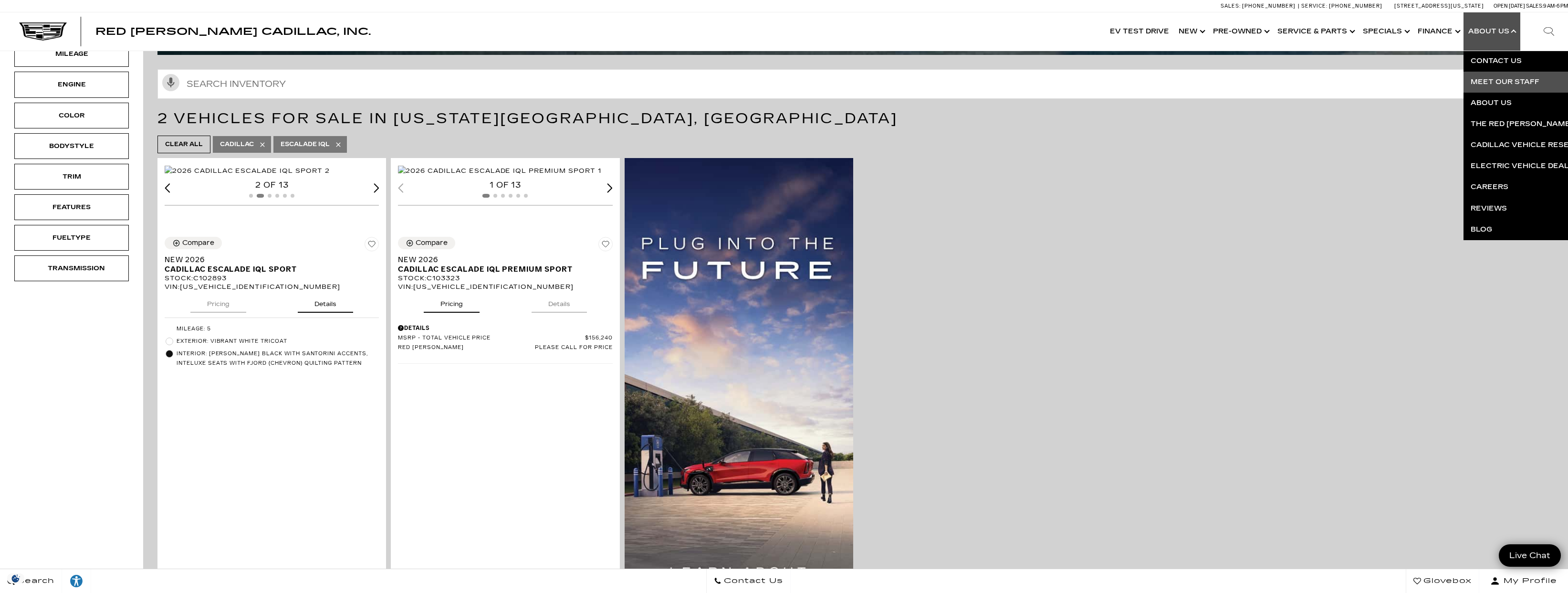
click at [1505, 82] on link "Meet Our Staff" at bounding box center [1578, 82] width 231 height 21
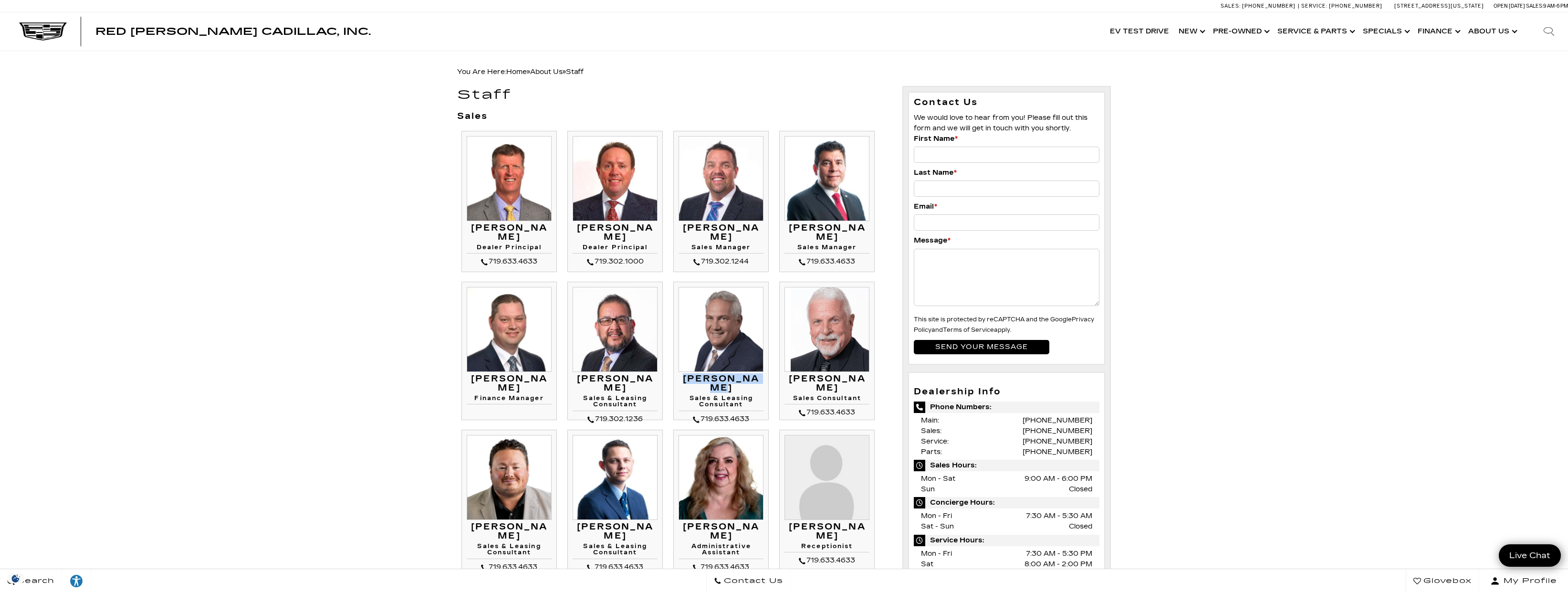
drag, startPoint x: 684, startPoint y: 379, endPoint x: 765, endPoint y: 376, distance: 81.1
click at [765, 376] on li "[PERSON_NAME] Sales & Leasing Consultant 719.633.4633 [PERSON_NAME] Sales & Lea…" at bounding box center [721, 351] width 96 height 138
copy h3 "[PERSON_NAME]"
